Goal: Information Seeking & Learning: Learn about a topic

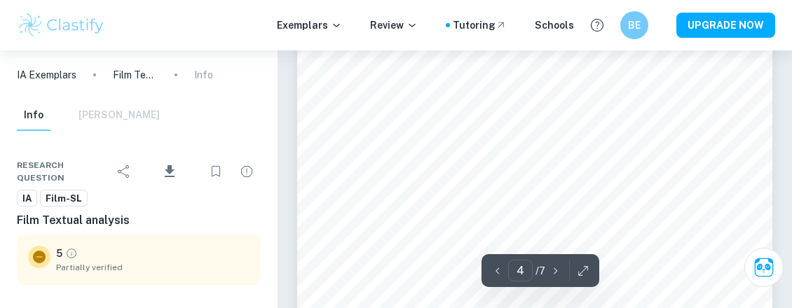
scroll to position [2575, 0]
type input "1"
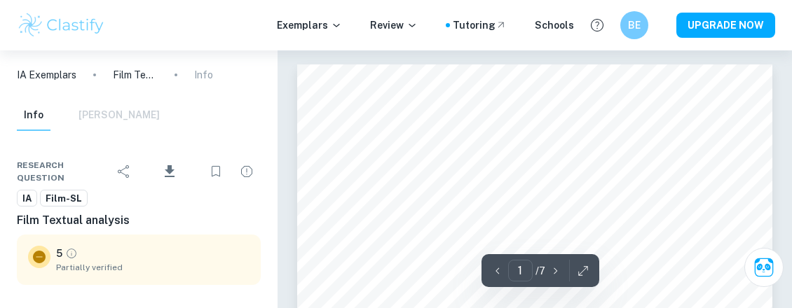
scroll to position [0, 0]
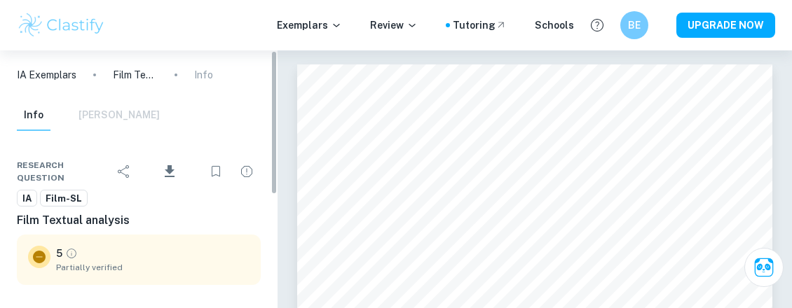
click at [135, 74] on p "Film Textual analysis" at bounding box center [135, 74] width 45 height 15
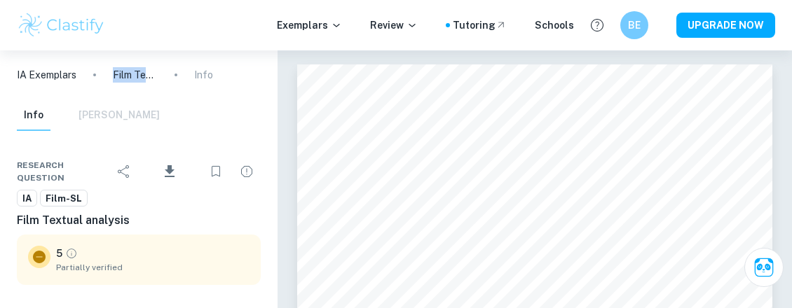
click at [135, 74] on p "Film Textual analysis" at bounding box center [135, 74] width 45 height 15
drag, startPoint x: 0, startPoint y: 0, endPoint x: 315, endPoint y: 27, distance: 315.8
click at [315, 27] on p "Exemplars" at bounding box center [309, 25] width 65 height 15
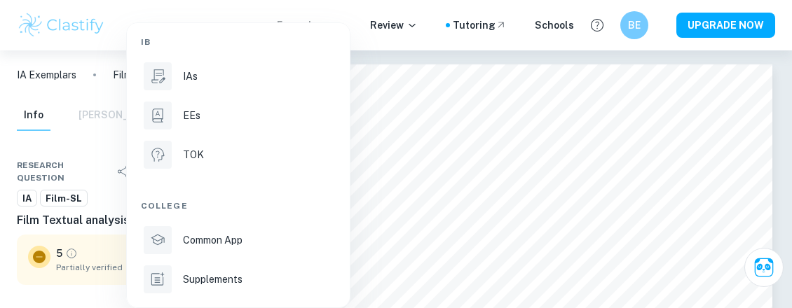
scroll to position [4, 0]
drag, startPoint x: 315, startPoint y: 27, endPoint x: 429, endPoint y: 163, distance: 177.6
click at [429, 163] on div at bounding box center [396, 154] width 792 height 308
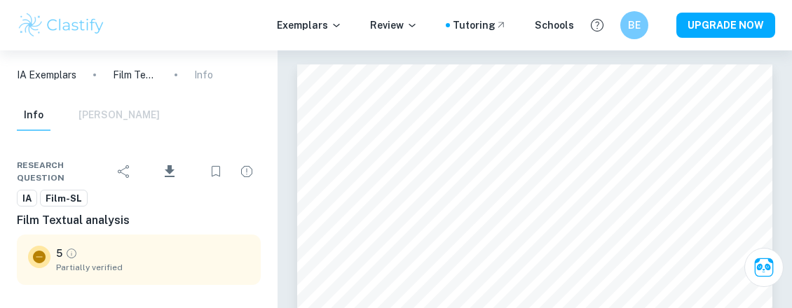
click at [43, 76] on p "IA Exemplars" at bounding box center [47, 74] width 60 height 15
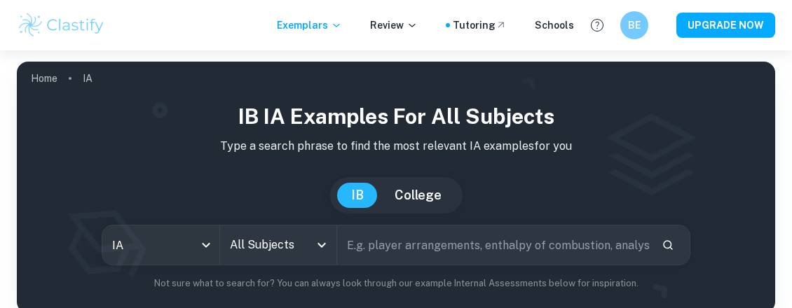
click at [55, 75] on link "Home" at bounding box center [44, 79] width 27 height 20
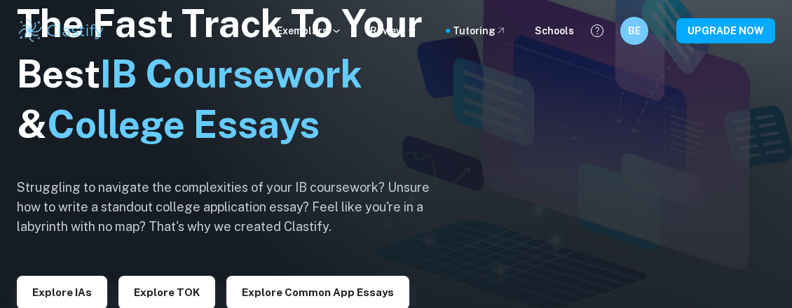
click at [63, 292] on button "Explore IAs" at bounding box center [62, 293] width 90 height 34
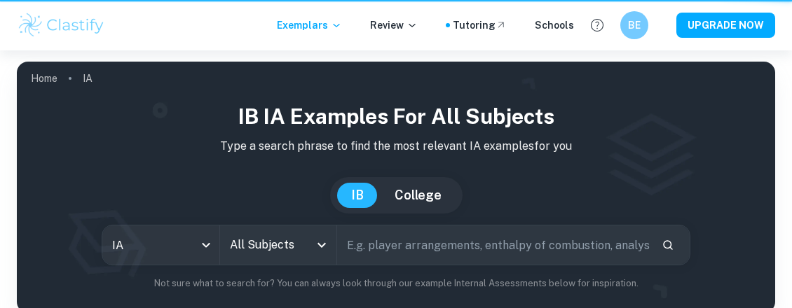
click at [63, 292] on div "IB IA examples for all subjects Type a search phrase to find the most relevant …" at bounding box center [396, 202] width 758 height 224
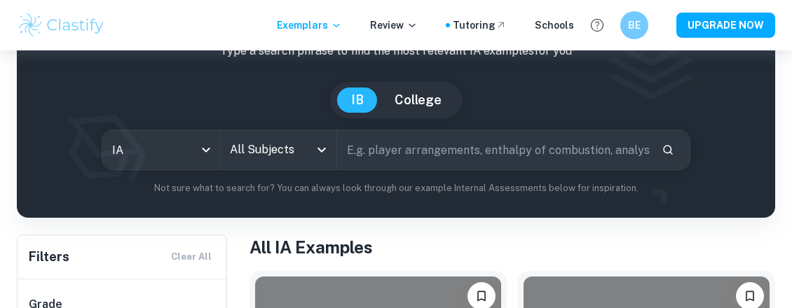
scroll to position [102, 0]
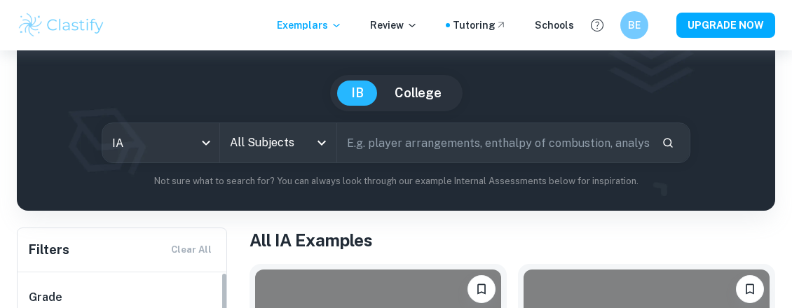
click at [180, 146] on body "We value your privacy We use cookies to enhance your browsing experience, serve…" at bounding box center [396, 102] width 792 height 308
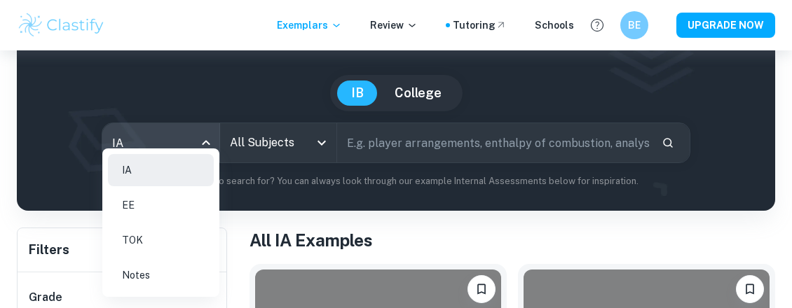
scroll to position [206, 0]
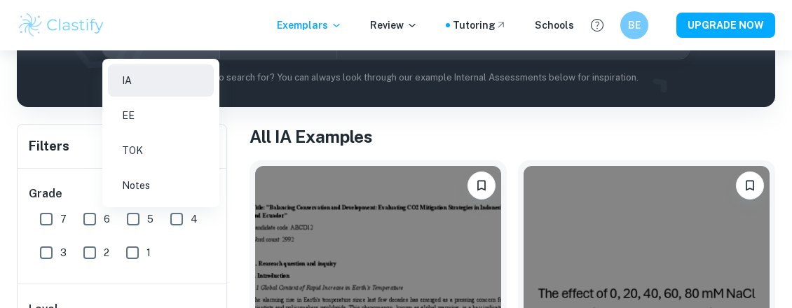
click at [285, 101] on div at bounding box center [396, 154] width 792 height 308
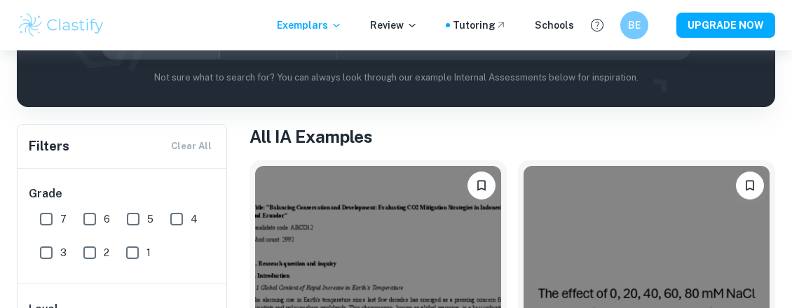
scroll to position [41, 0]
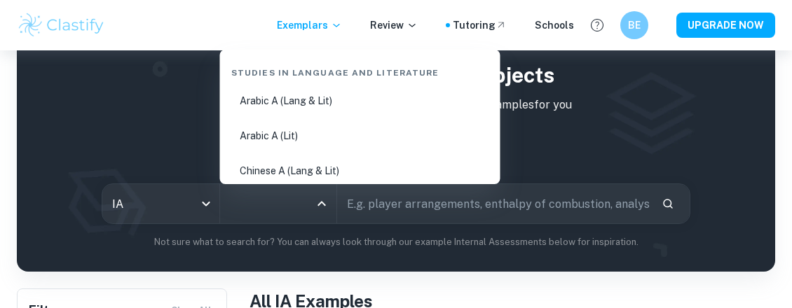
drag, startPoint x: 285, startPoint y: 101, endPoint x: 278, endPoint y: 209, distance: 108.1
click at [278, 209] on input "All Subjects" at bounding box center [267, 204] width 83 height 27
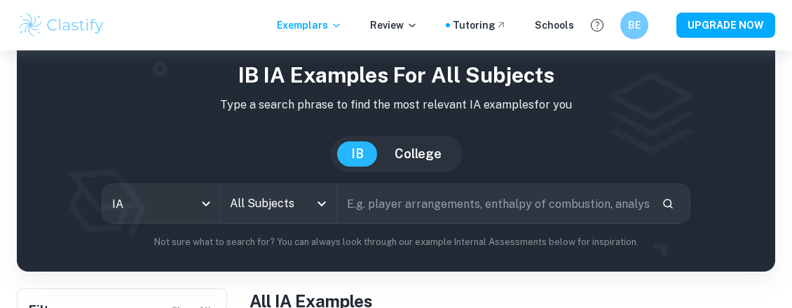
drag, startPoint x: 278, startPoint y: 209, endPoint x: 390, endPoint y: 219, distance: 112.6
click at [390, 219] on input "text" at bounding box center [493, 203] width 313 height 39
click at [393, 203] on input "text" at bounding box center [493, 203] width 313 height 39
type input "Textual analysis"
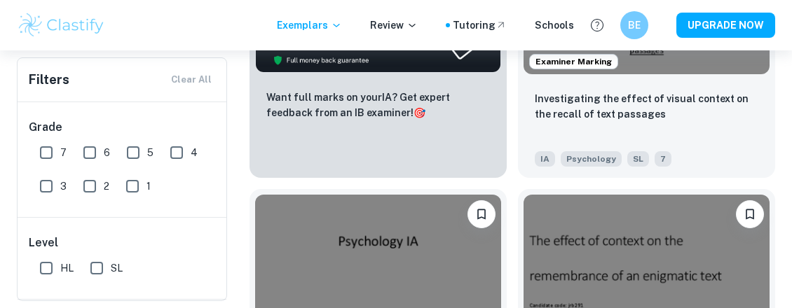
scroll to position [3186, 0]
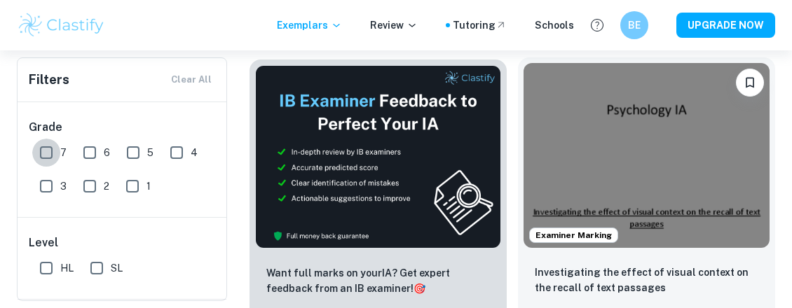
drag, startPoint x: 46, startPoint y: 156, endPoint x: 536, endPoint y: 192, distance: 491.1
click at [46, 156] on input "7" at bounding box center [46, 153] width 28 height 28
checkbox input "true"
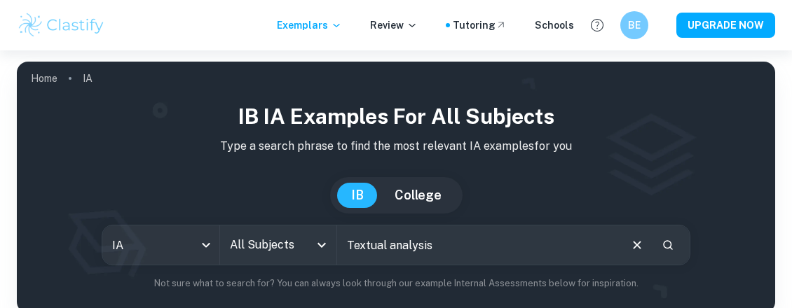
scroll to position [0, 0]
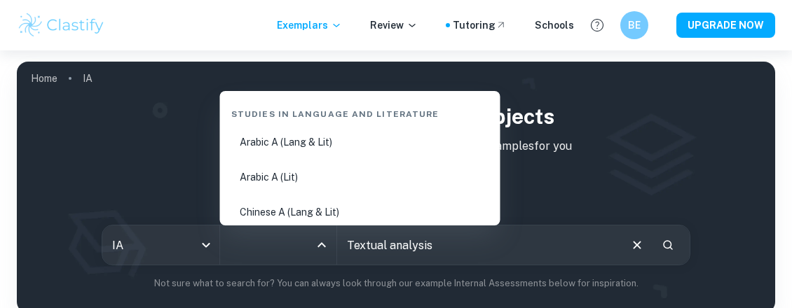
drag, startPoint x: 46, startPoint y: 156, endPoint x: 283, endPoint y: 245, distance: 253.0
click at [283, 245] on input "All Subjects" at bounding box center [267, 245] width 83 height 27
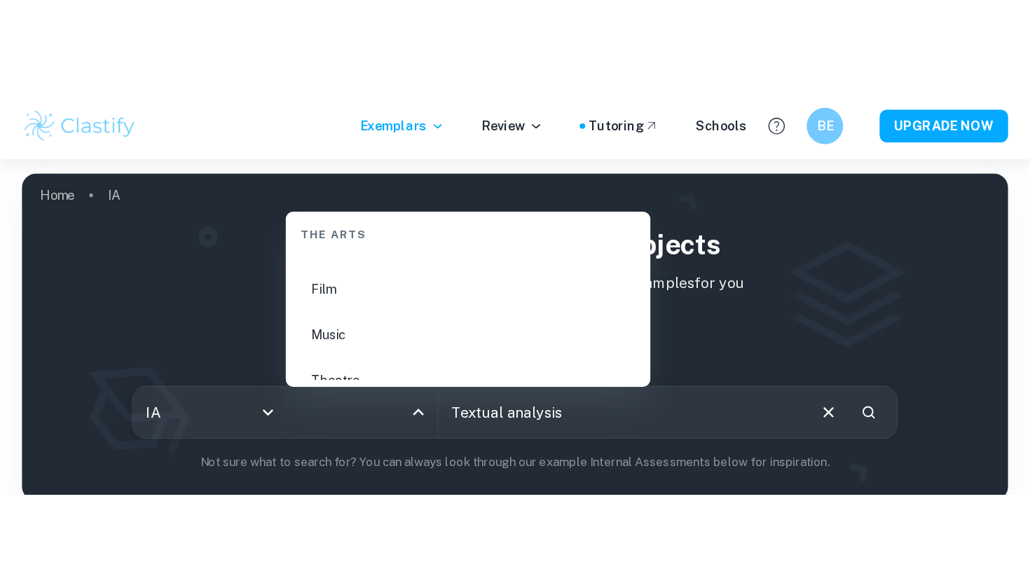
scroll to position [2565, 0]
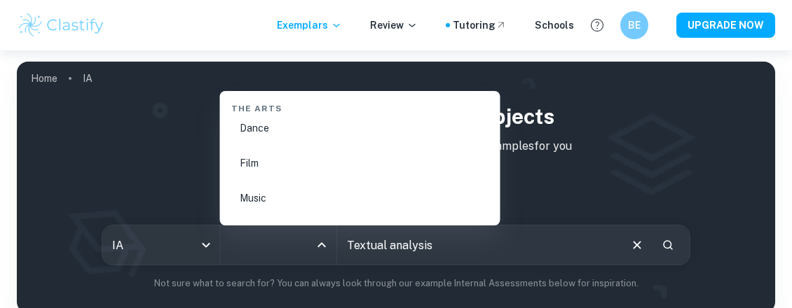
click at [261, 165] on li "Film" at bounding box center [360, 163] width 269 height 32
type input "Film"
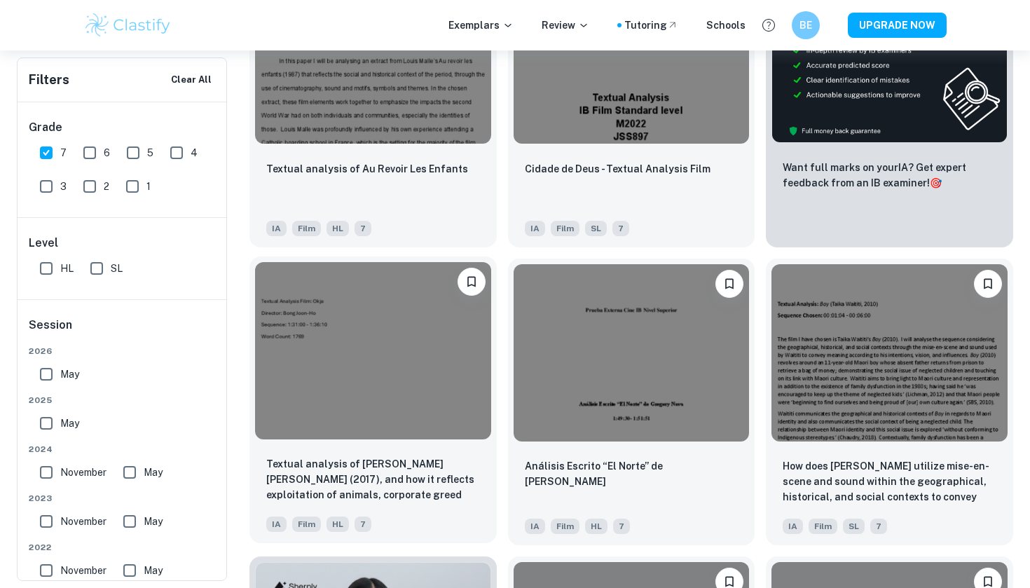
scroll to position [442, 0]
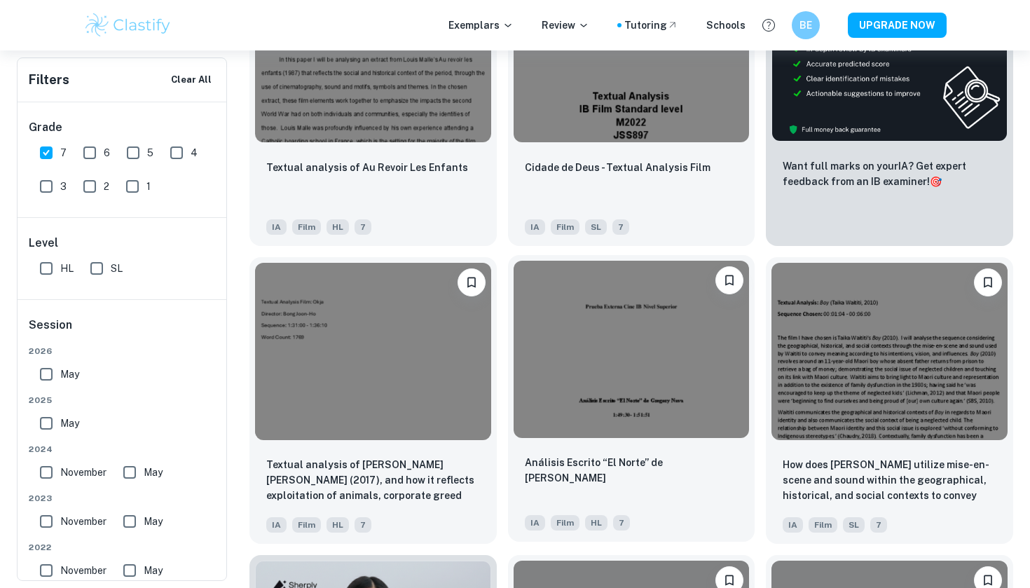
drag, startPoint x: 868, startPoint y: 479, endPoint x: 610, endPoint y: 378, distance: 276.7
click at [791, 308] on img at bounding box center [890, 351] width 236 height 177
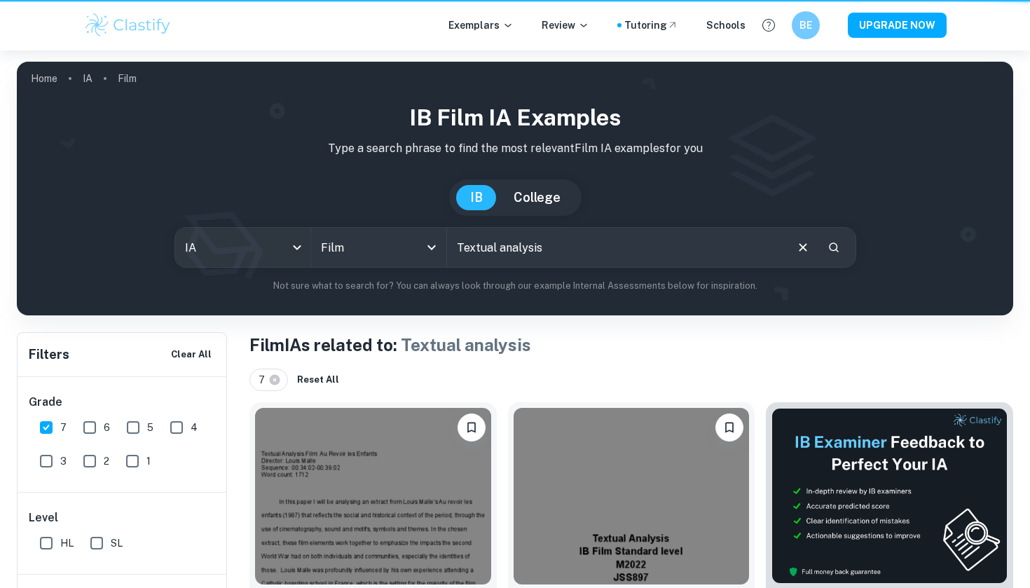
scroll to position [442, 0]
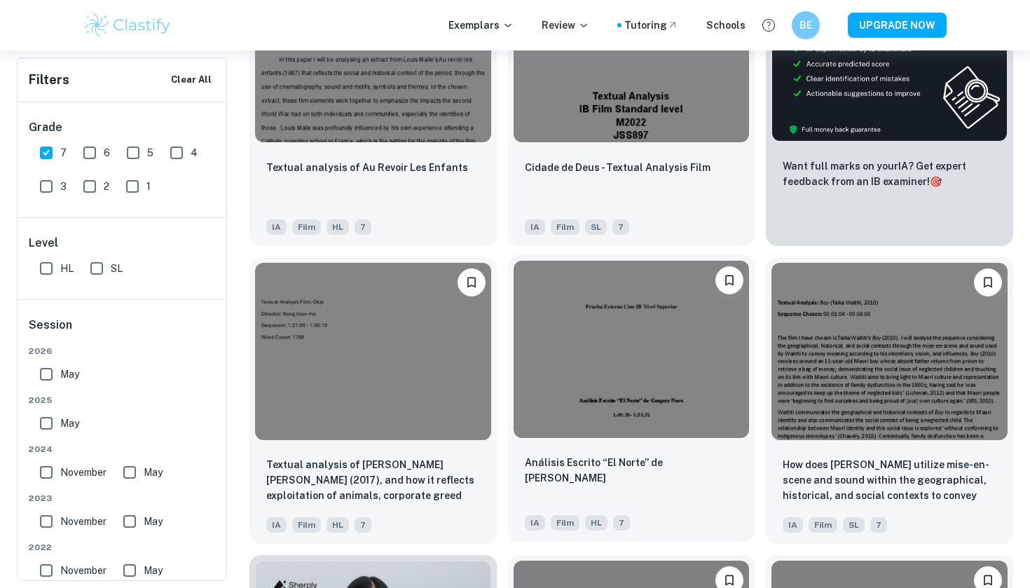
click at [344, 308] on img at bounding box center [373, 351] width 236 height 177
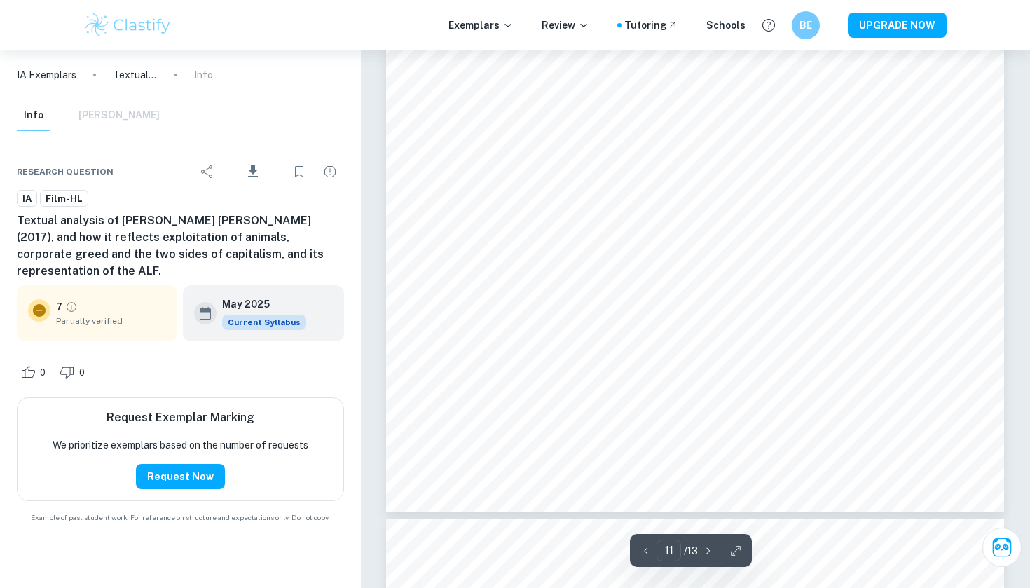
scroll to position [9434, 0]
type input "1"
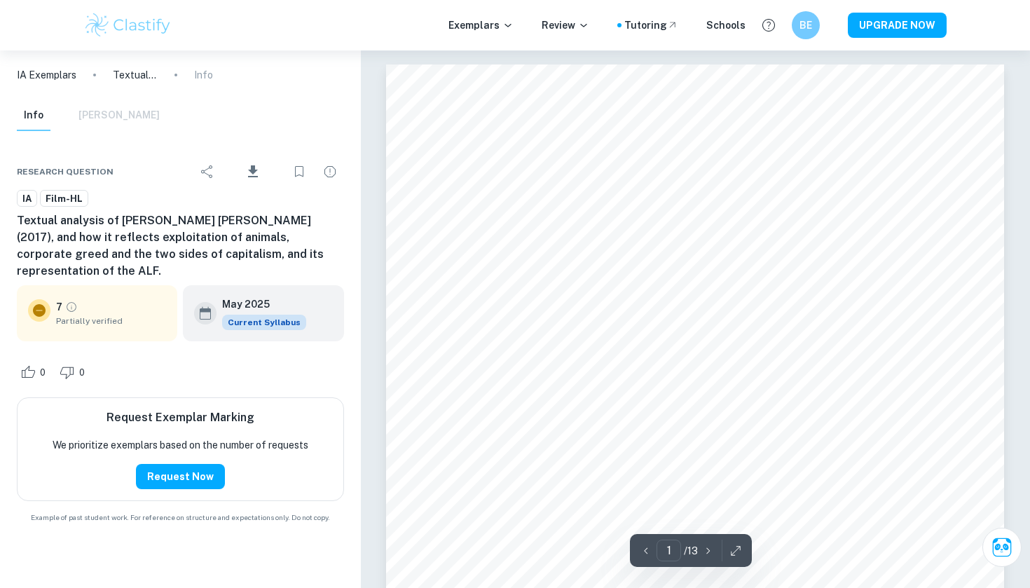
scroll to position [0, 0]
